Goal: Information Seeking & Learning: Learn about a topic

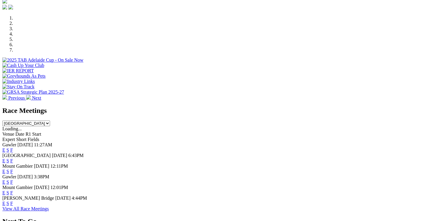
scroll to position [201, 0]
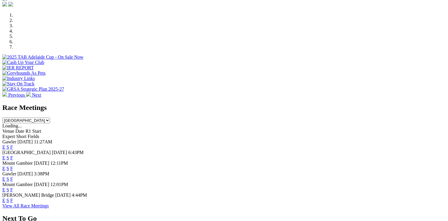
click at [5, 198] on link "E" at bounding box center [3, 200] width 3 height 5
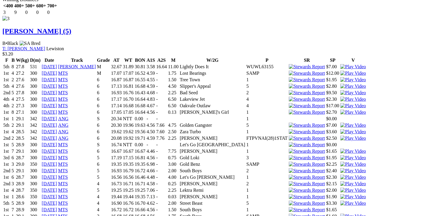
scroll to position [1667, 0]
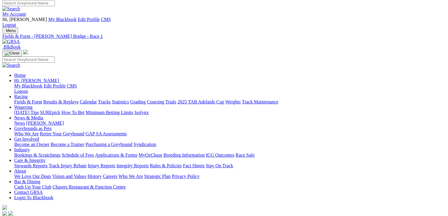
scroll to position [0, 0]
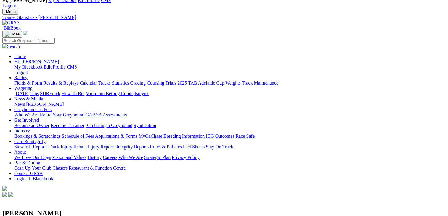
scroll to position [22, 0]
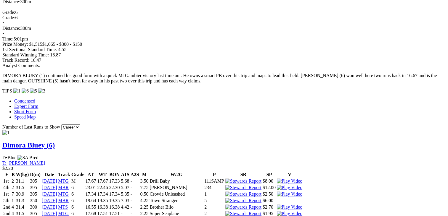
scroll to position [560, 0]
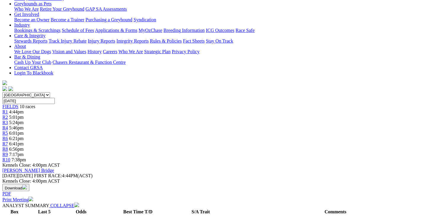
scroll to position [0, 0]
